Goal: Transaction & Acquisition: Purchase product/service

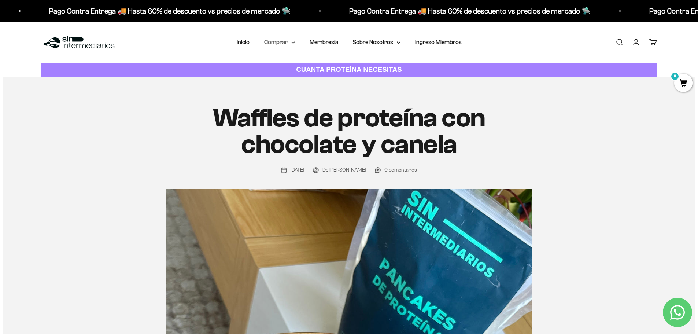
click at [292, 43] on icon at bounding box center [293, 42] width 4 height 3
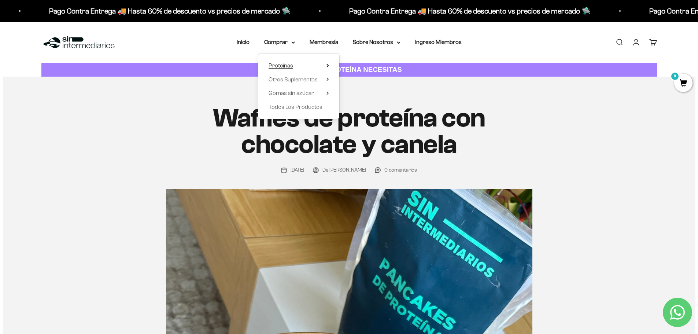
click at [309, 66] on summary "Proteínas" at bounding box center [299, 66] width 60 height 10
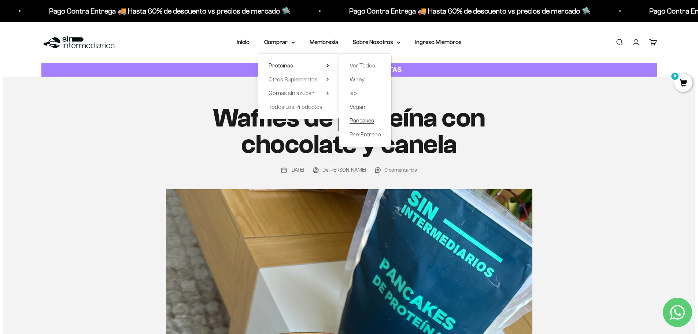
click at [364, 120] on span "Pancakes" at bounding box center [362, 120] width 25 height 6
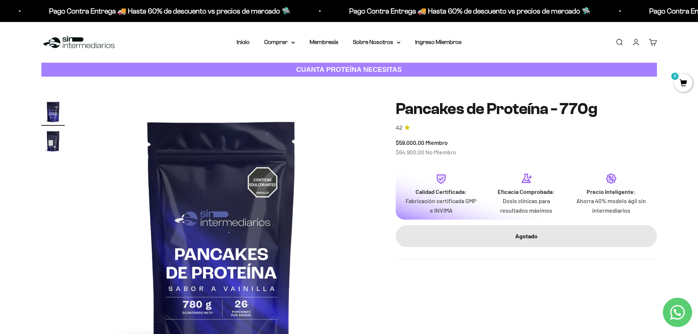
click at [52, 141] on img "Ir al artículo 2" at bounding box center [52, 140] width 23 height 23
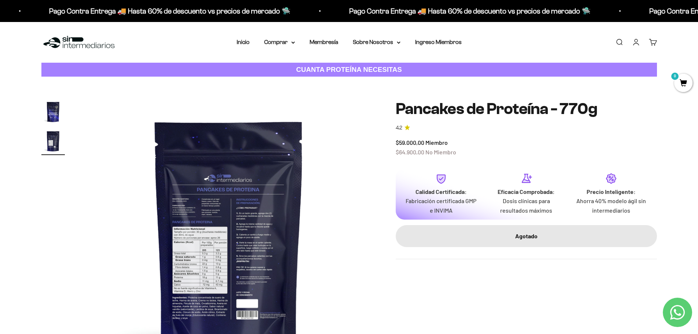
scroll to position [0, 287]
